Goal: Information Seeking & Learning: Understand process/instructions

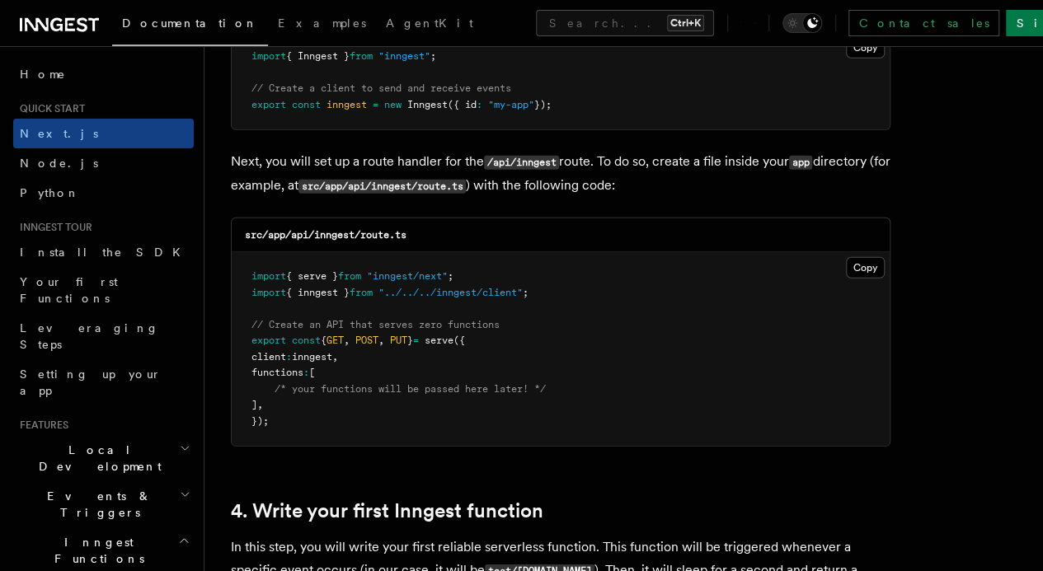
scroll to position [2230, 0]
click at [846, 256] on button "Copy Copied" at bounding box center [865, 266] width 39 height 21
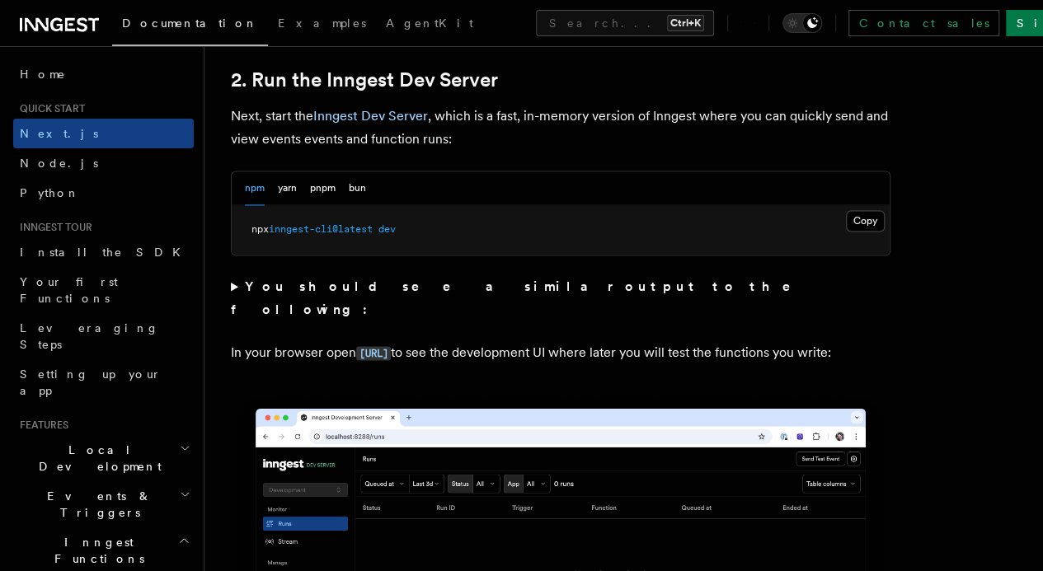
scroll to position [1150, 0]
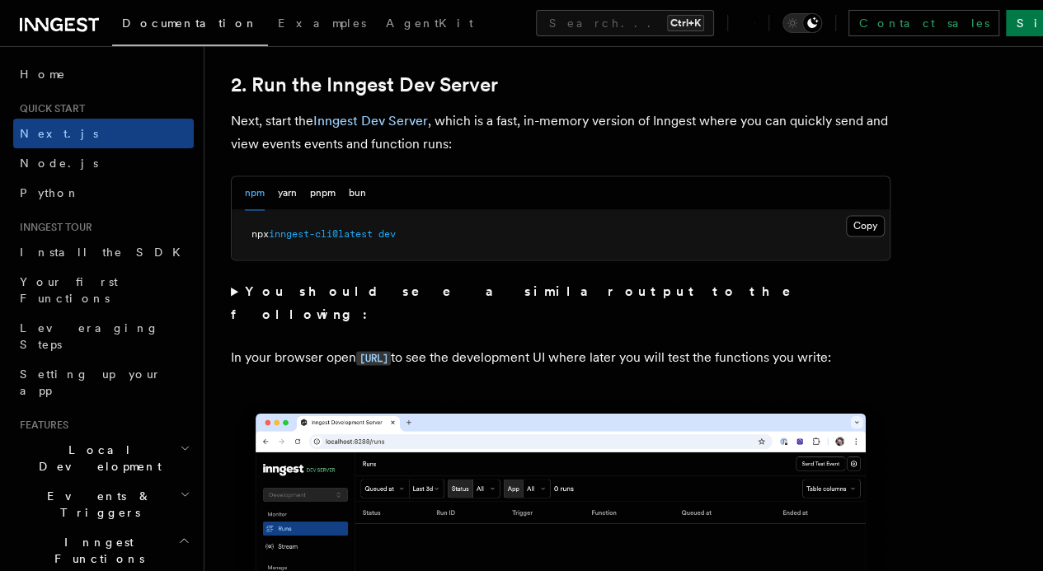
click at [846, 237] on button "Copy Copied" at bounding box center [865, 225] width 39 height 21
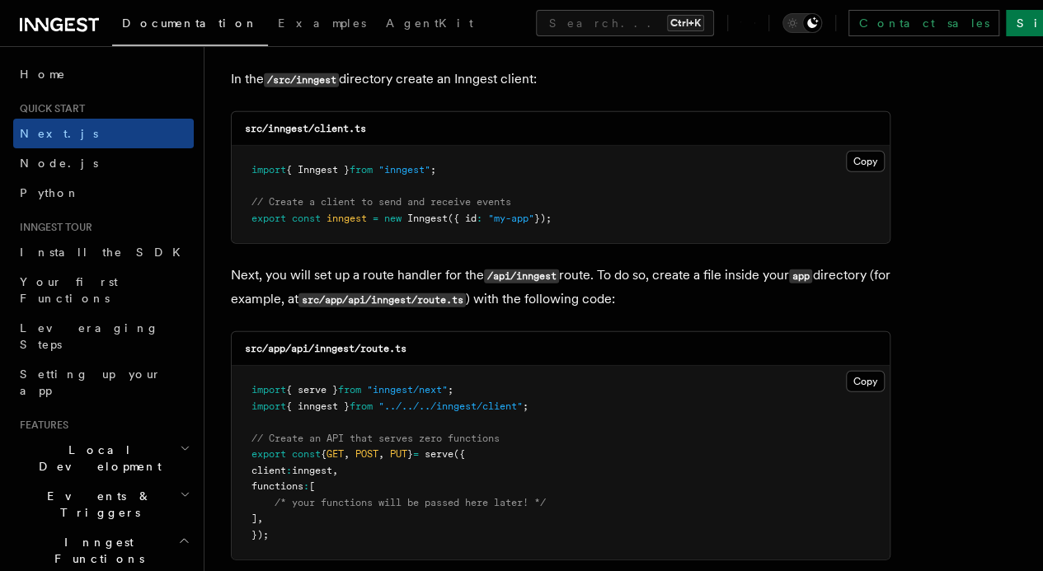
scroll to position [2117, 0]
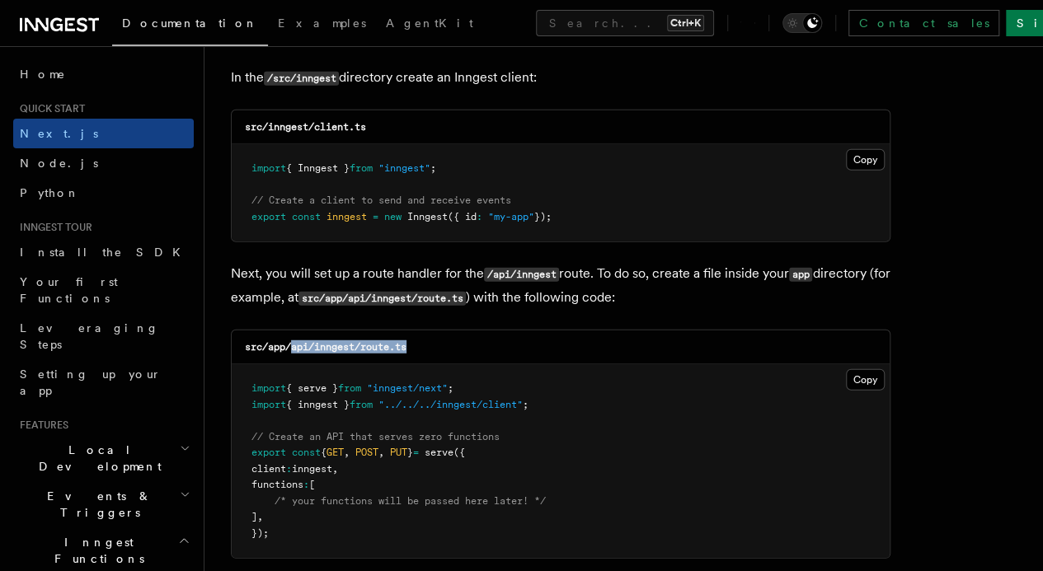
drag, startPoint x: 291, startPoint y: 332, endPoint x: 420, endPoint y: 329, distance: 129.5
click at [420, 331] on div "src/app/api/inngest/route.ts" at bounding box center [561, 348] width 658 height 34
copy code "api/inngest/route.ts"
click at [420, 331] on div "src/app/api/inngest/route.ts" at bounding box center [561, 348] width 658 height 34
click at [846, 369] on button "Copy Copied" at bounding box center [865, 379] width 39 height 21
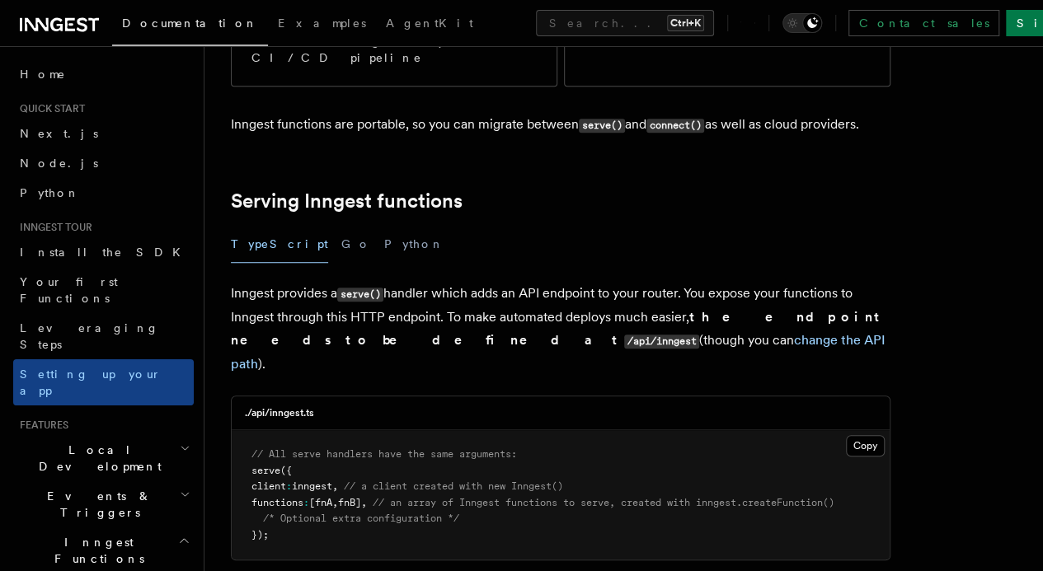
scroll to position [478, 0]
